Goal: Communication & Community: Answer question/provide support

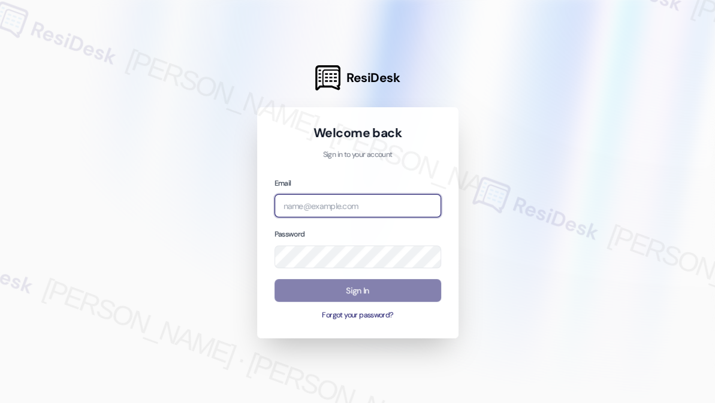
click at [321, 215] on input "email" at bounding box center [357, 205] width 167 height 23
type input "[EMAIL_ADDRESS][PERSON_NAME][PERSON_NAME][DOMAIN_NAME]"
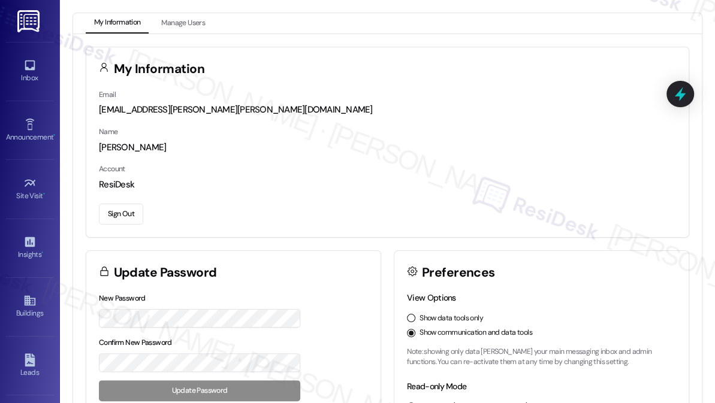
drag, startPoint x: 321, startPoint y: 215, endPoint x: 246, endPoint y: 22, distance: 207.0
click at [246, 20] on div "My Information Manage Users" at bounding box center [387, 23] width 629 height 20
click at [20, 74] on div "Inbox" at bounding box center [30, 78] width 60 height 12
